Goal: Find contact information: Find contact information

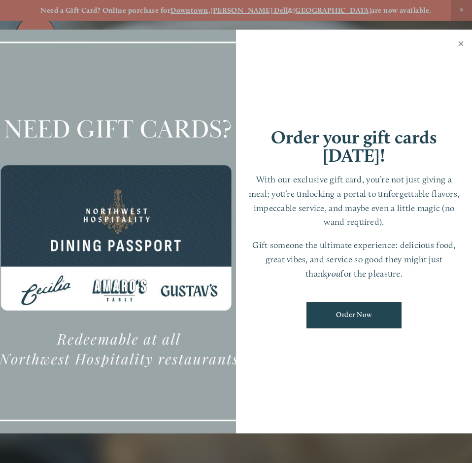
click at [461, 42] on link "Close" at bounding box center [461, 45] width 19 height 28
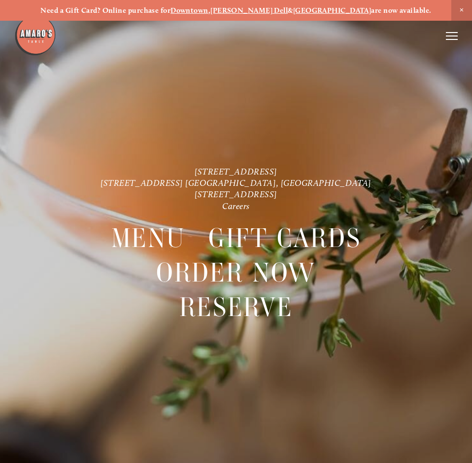
scroll to position [21, 0]
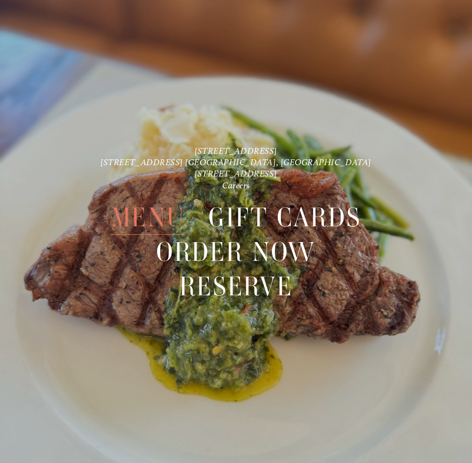
click at [173, 226] on span "Menu" at bounding box center [148, 217] width 74 height 35
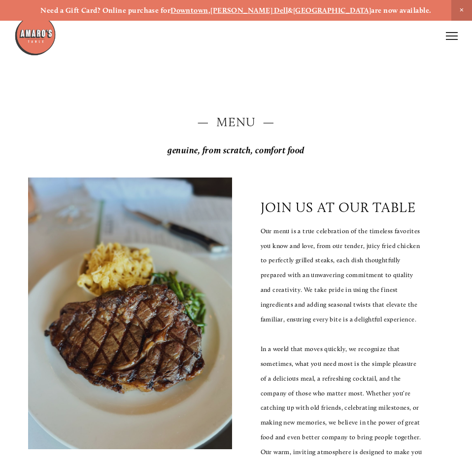
click at [456, 33] on icon at bounding box center [452, 36] width 12 height 9
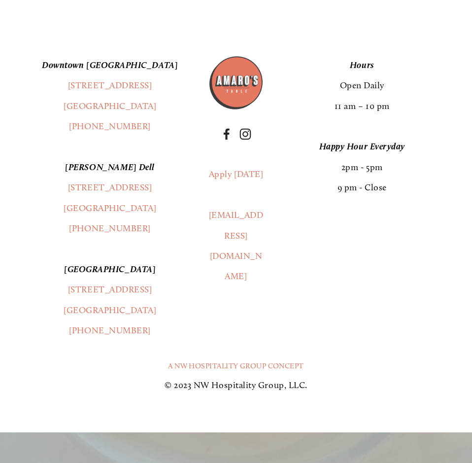
scroll to position [1456, 0]
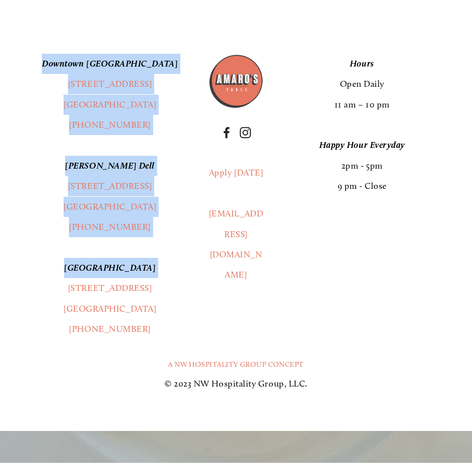
drag, startPoint x: 9, startPoint y: 229, endPoint x: 31, endPoint y: 297, distance: 71.4
click at [31, 297] on footer "[GEOGRAPHIC_DATA] [STREET_ADDRESS] (360) 718-2942 [PERSON_NAME] Dell [STREET_AD…" at bounding box center [236, 228] width 472 height 406
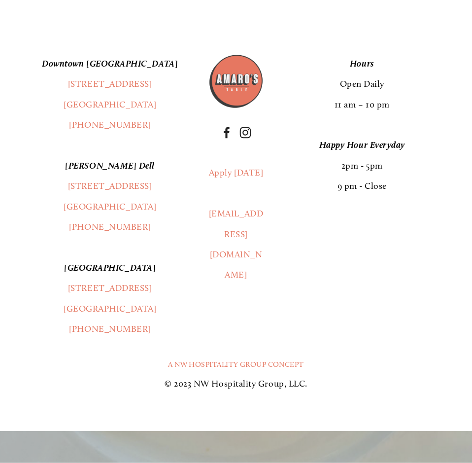
click at [31, 297] on p "[GEOGRAPHIC_DATA] [STREET_ADDRESS] (360) 967-2333" at bounding box center [109, 299] width 163 height 82
click at [223, 317] on div "[GEOGRAPHIC_DATA] [STREET_ADDRESS] (360) 718-2942 [PERSON_NAME] Dell [STREET_AD…" at bounding box center [236, 197] width 432 height 286
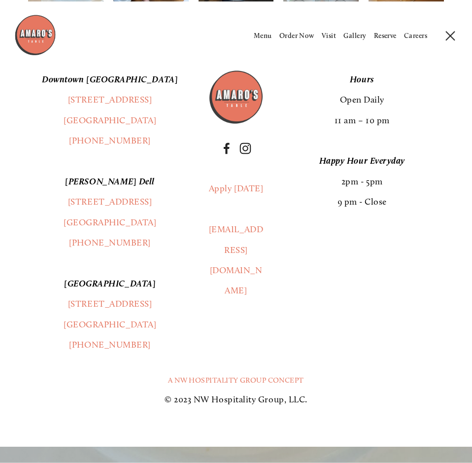
scroll to position [1437, 0]
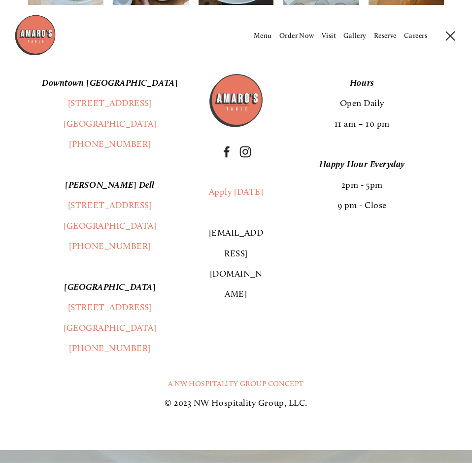
click at [229, 234] on link "[EMAIL_ADDRESS][DOMAIN_NAME]" at bounding box center [236, 263] width 54 height 72
